Goal: Check status

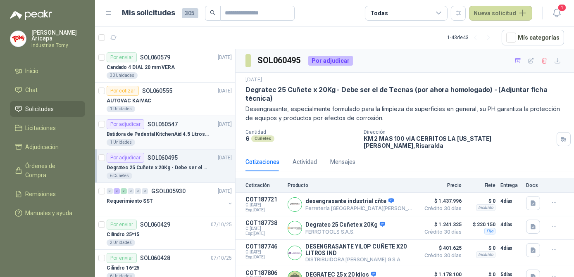
click at [151, 122] on p "SOL060547" at bounding box center [163, 125] width 30 height 6
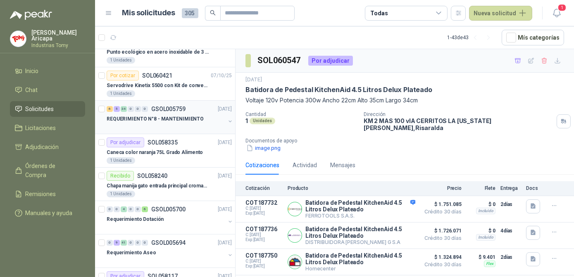
scroll to position [263, 0]
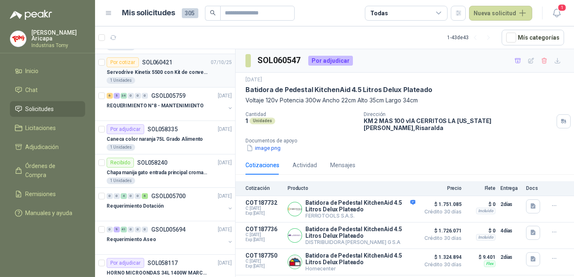
click at [166, 80] on div "1 Unidades" at bounding box center [169, 80] width 125 height 7
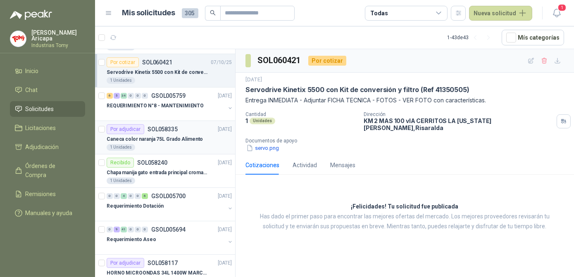
click at [165, 130] on p "SOL058335" at bounding box center [163, 129] width 30 height 6
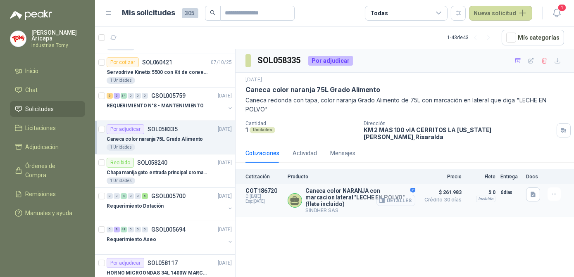
click at [401, 195] on button "Detalles" at bounding box center [396, 200] width 39 height 11
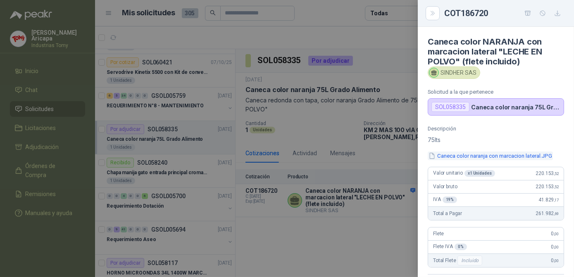
click at [462, 157] on button "Caneca color naranja con marcacion lateral.JPG" at bounding box center [490, 156] width 125 height 9
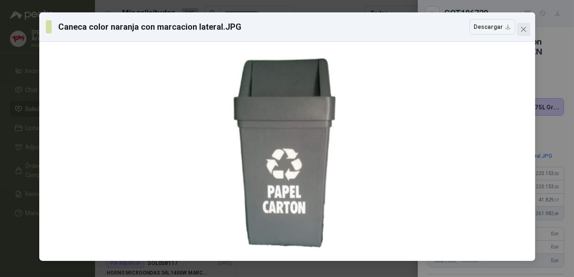
click at [526, 29] on icon "close" at bounding box center [523, 29] width 7 height 7
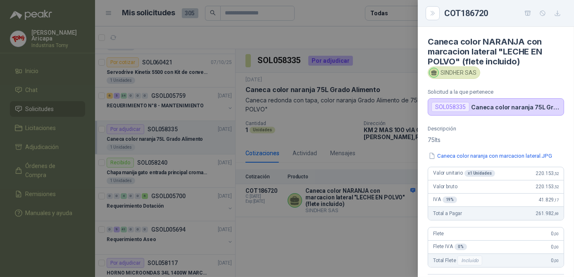
click at [383, 234] on div at bounding box center [287, 138] width 574 height 277
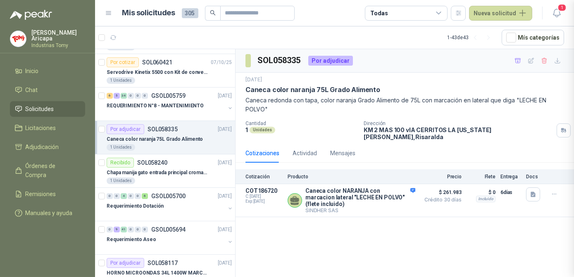
scroll to position [182, 0]
